Goal: Information Seeking & Learning: Learn about a topic

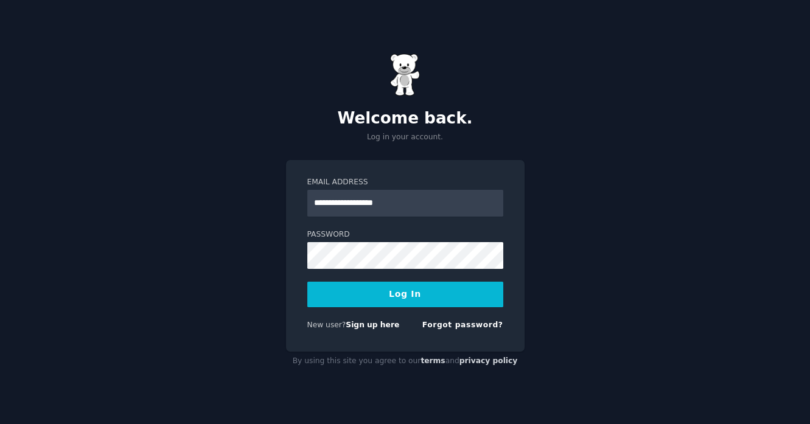
type input "**********"
click at [307, 282] on button "Log In" at bounding box center [405, 295] width 196 height 26
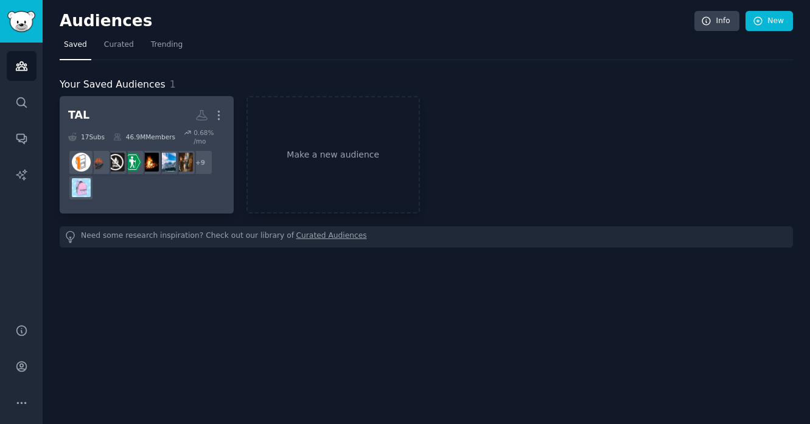
click at [154, 108] on h2 "TAL More" at bounding box center [146, 115] width 157 height 21
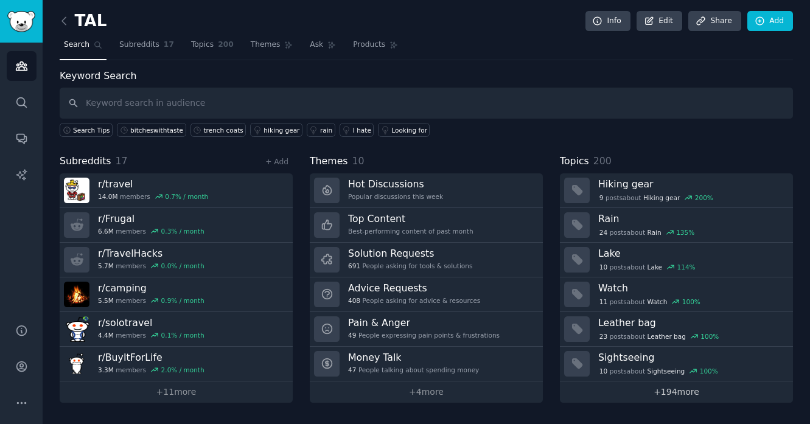
click at [686, 397] on link "+ 194 more" at bounding box center [676, 392] width 233 height 21
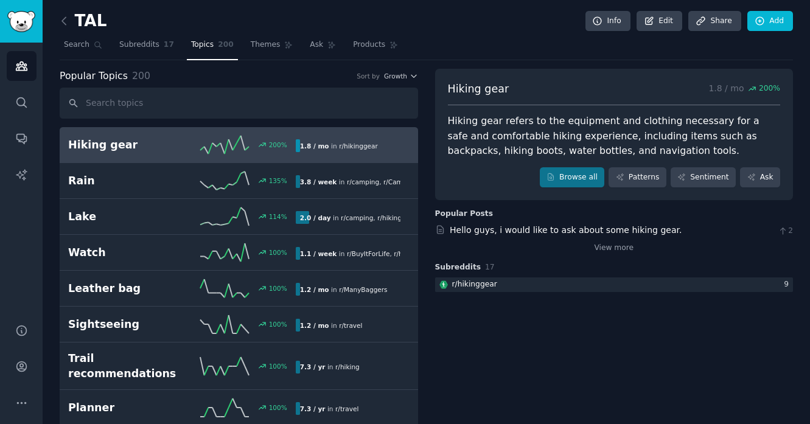
click at [116, 147] on h2 "Hiking gear" at bounding box center [125, 145] width 114 height 15
click at [77, 49] on span "Search" at bounding box center [77, 45] width 26 height 11
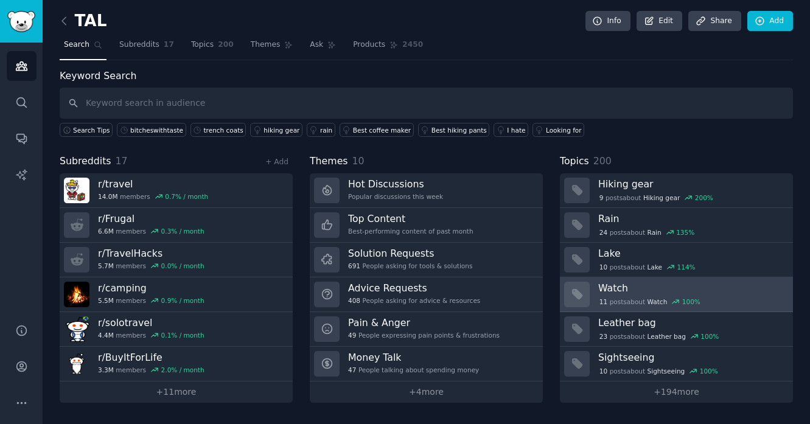
click at [636, 309] on link "Watch 11 post s about Watch 100 %" at bounding box center [676, 295] width 233 height 35
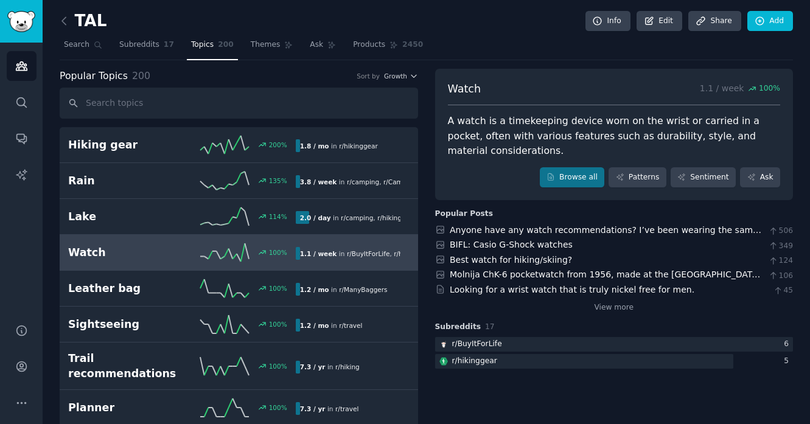
click at [622, 314] on div "Watch 1.1 / week 100 % A watch is a timekeeping device worn on the wrist or car…" at bounding box center [614, 261] width 359 height 105
click at [619, 303] on link "View more" at bounding box center [614, 308] width 40 height 11
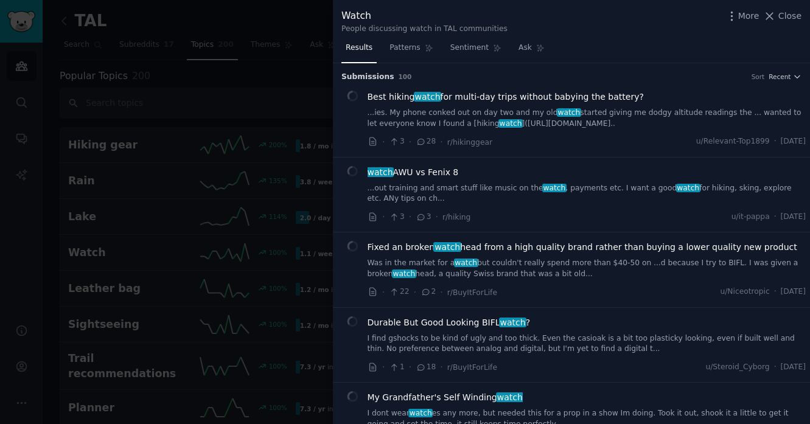
click at [255, 100] on div at bounding box center [405, 212] width 810 height 424
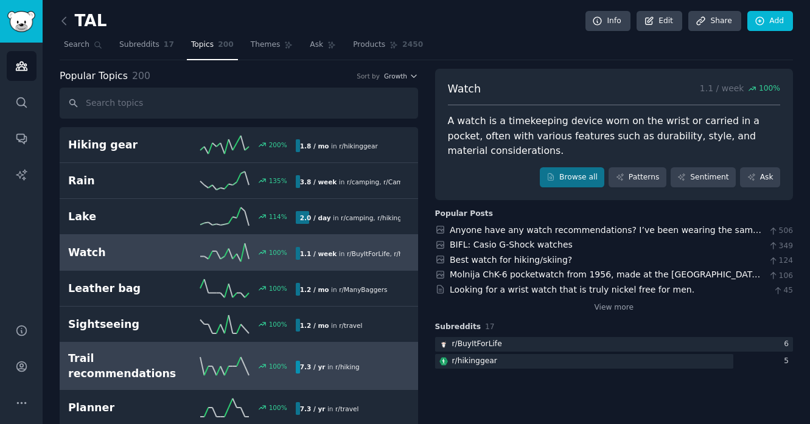
scroll to position [79, 0]
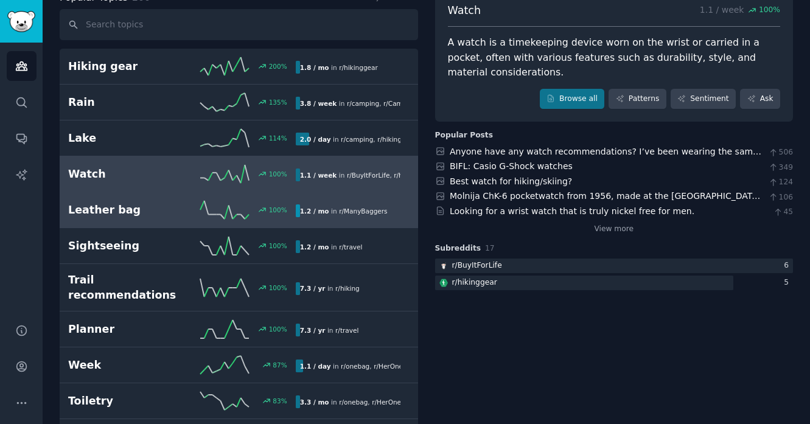
click at [136, 208] on h2 "Leather bag" at bounding box center [125, 210] width 114 height 15
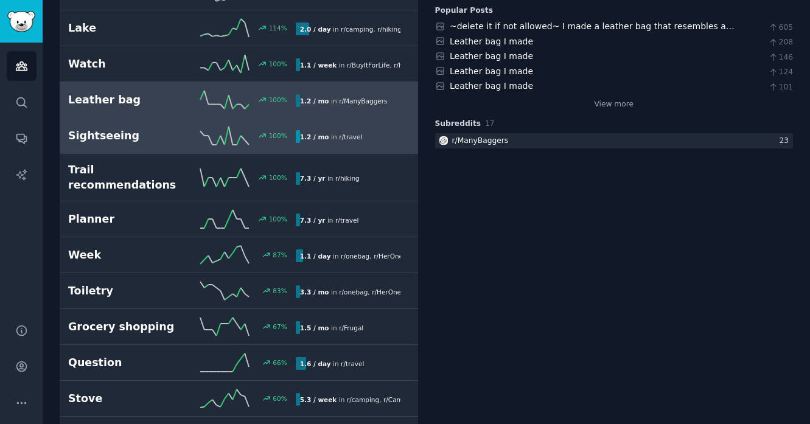
scroll to position [190, 0]
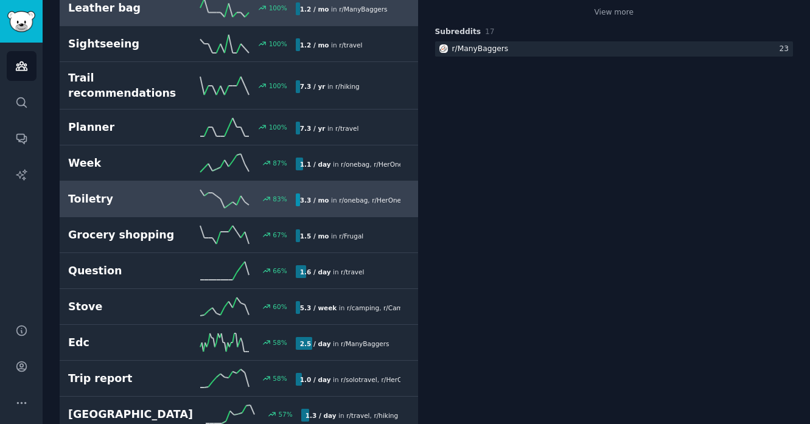
click at [160, 202] on h2 "Toiletry" at bounding box center [125, 199] width 114 height 15
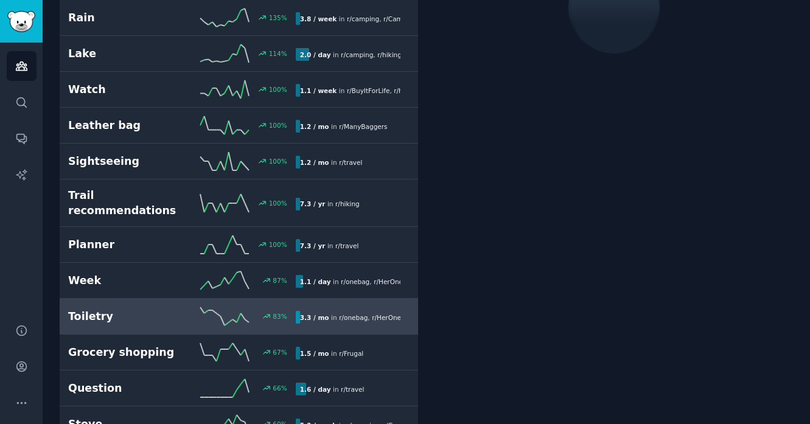
scroll to position [68, 0]
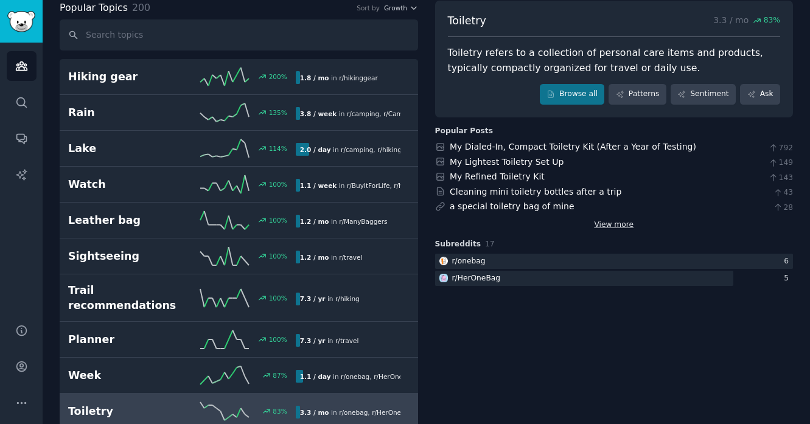
click at [620, 225] on link "View more" at bounding box center [614, 225] width 40 height 11
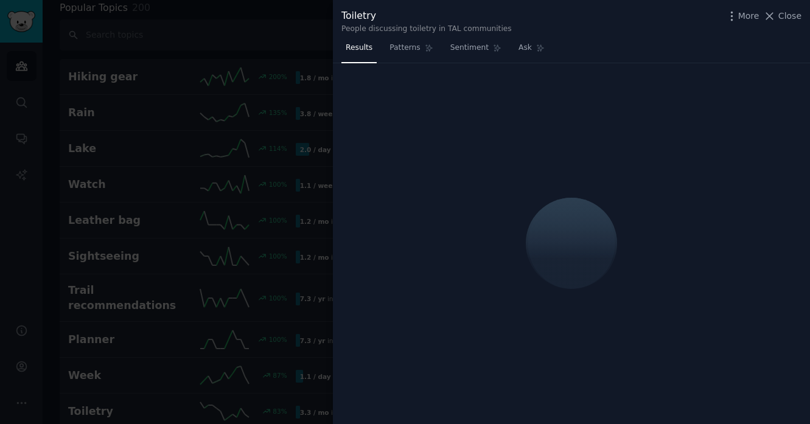
click at [277, 20] on div at bounding box center [405, 212] width 810 height 424
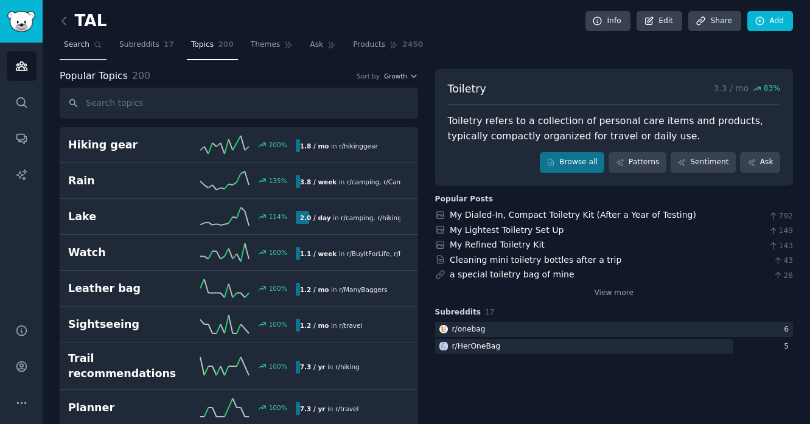
click at [75, 37] on link "Search" at bounding box center [83, 47] width 47 height 25
